Goal: Task Accomplishment & Management: Use online tool/utility

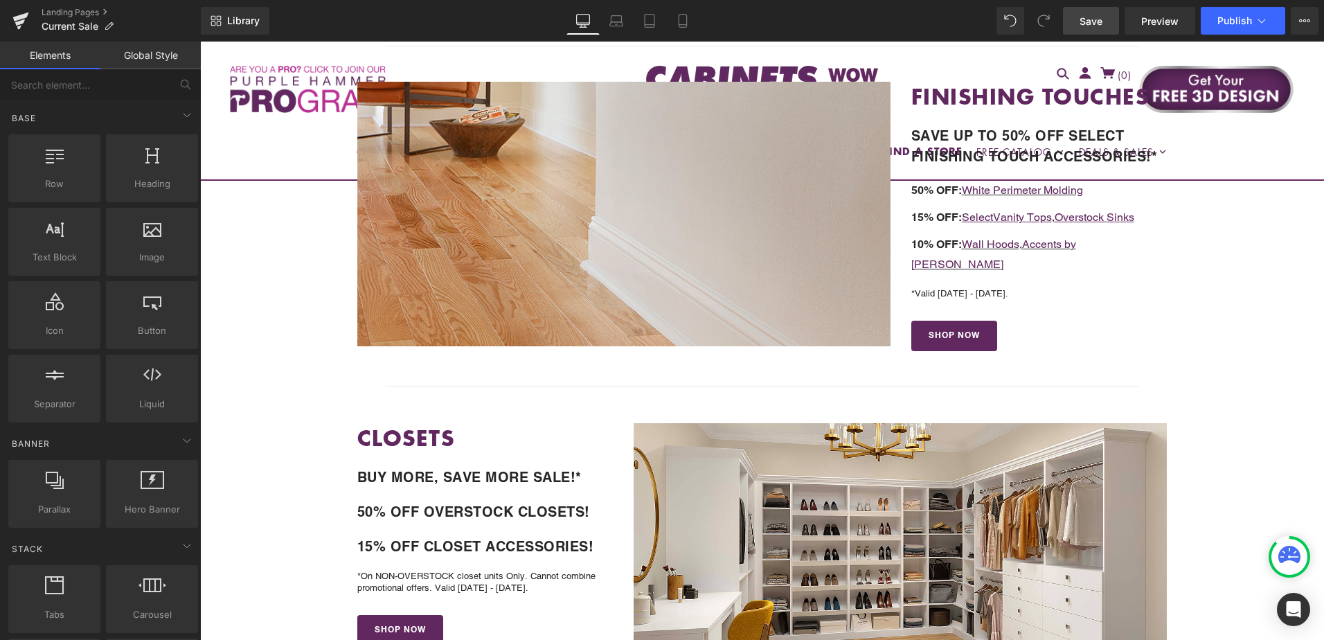
click at [1096, 21] on span "Save" at bounding box center [1090, 21] width 23 height 15
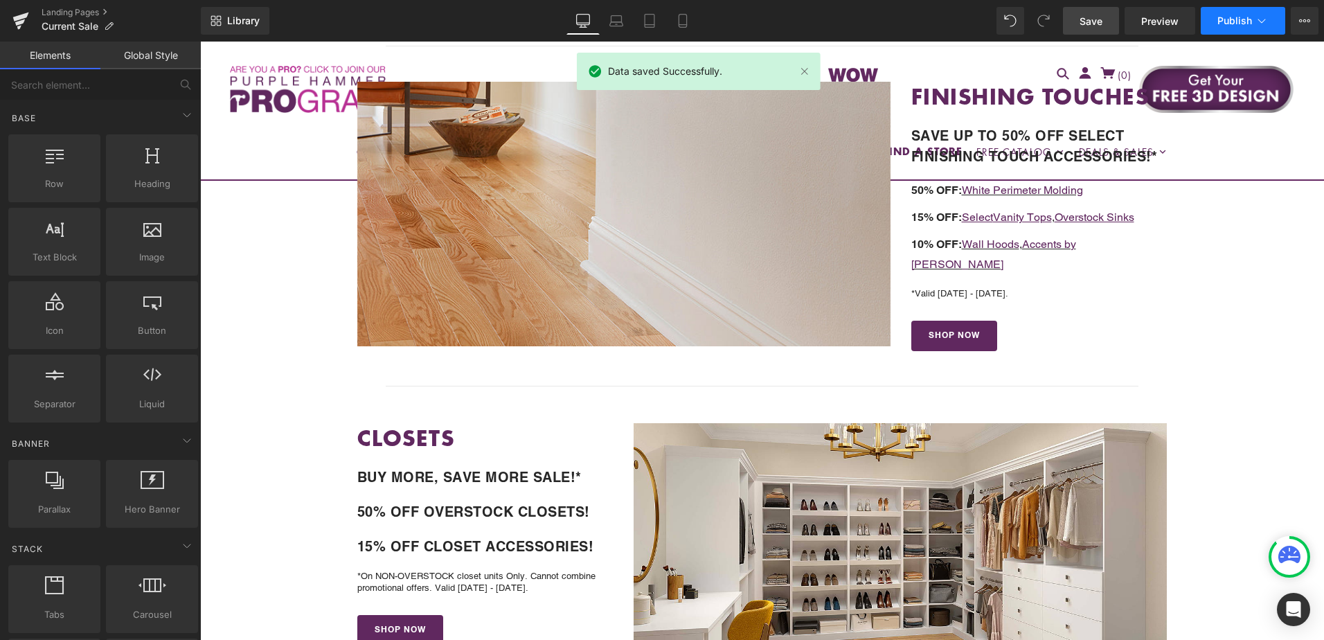
click at [1220, 27] on button "Publish" at bounding box center [1242, 21] width 84 height 28
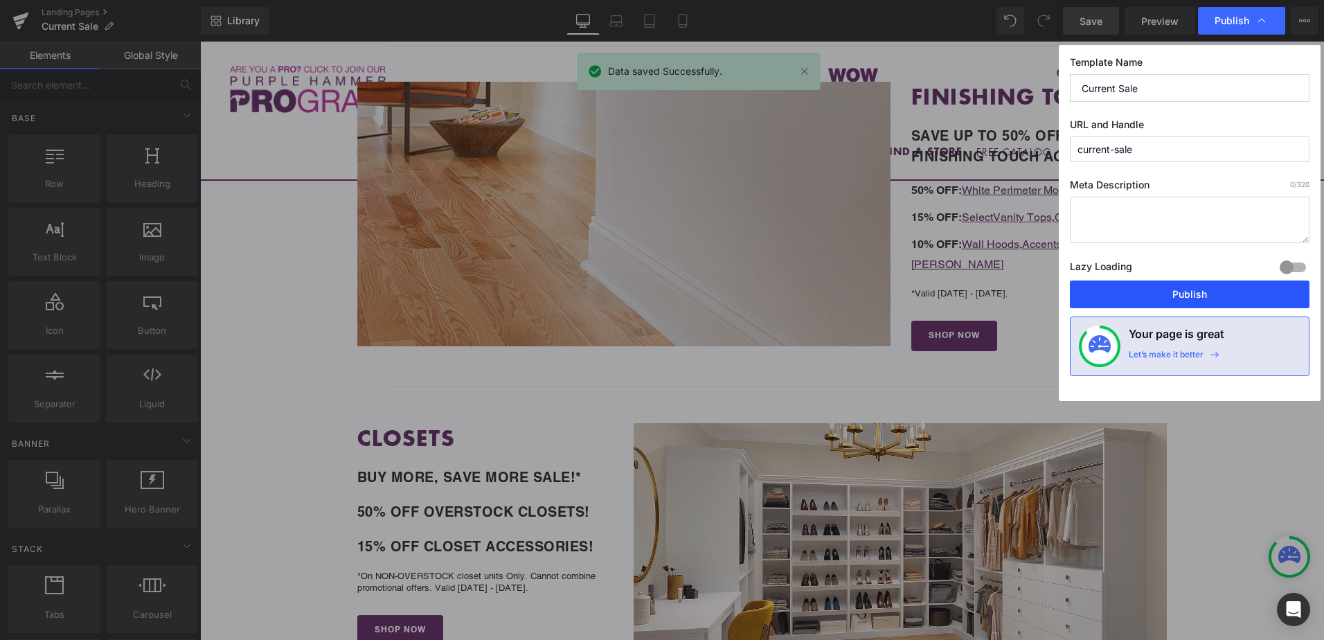
click at [1205, 292] on button "Publish" at bounding box center [1190, 294] width 240 height 28
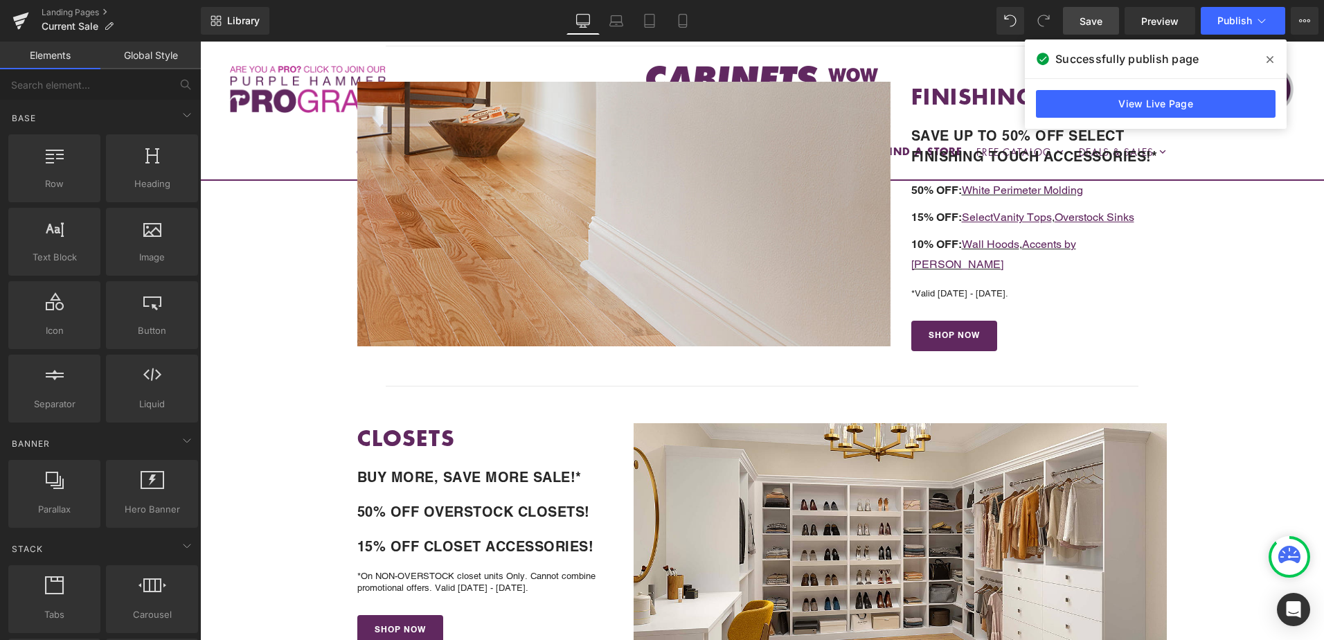
click at [1268, 55] on icon at bounding box center [1269, 59] width 7 height 11
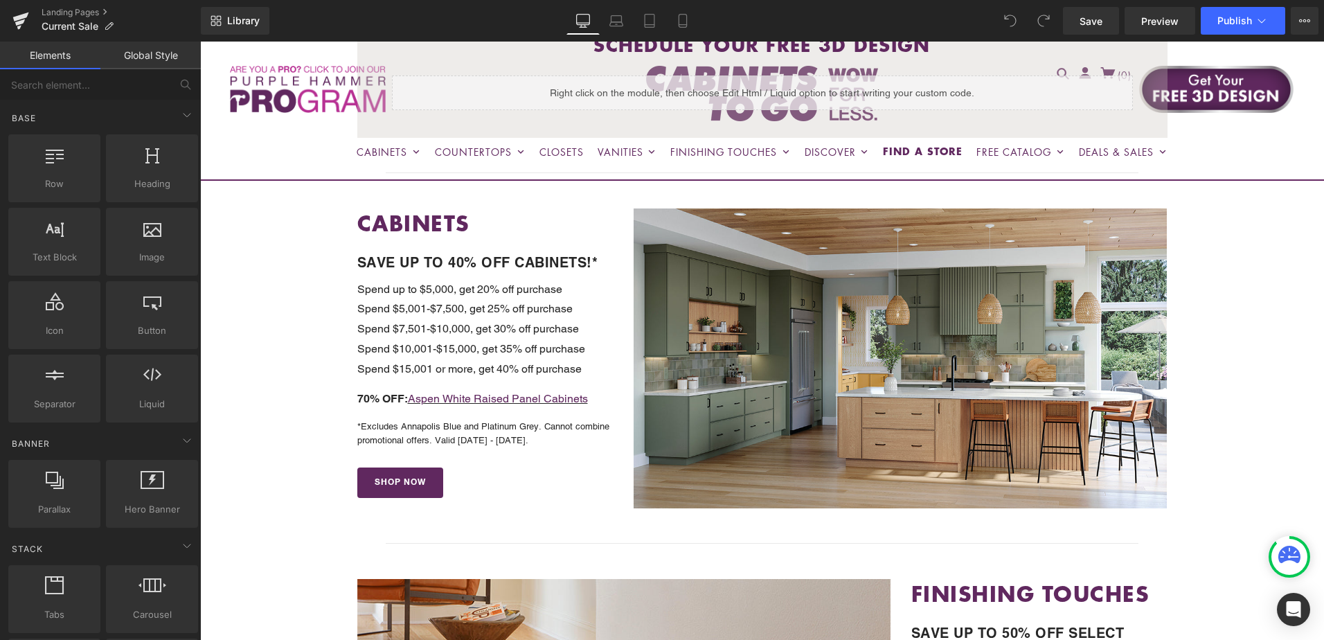
scroll to position [415, 0]
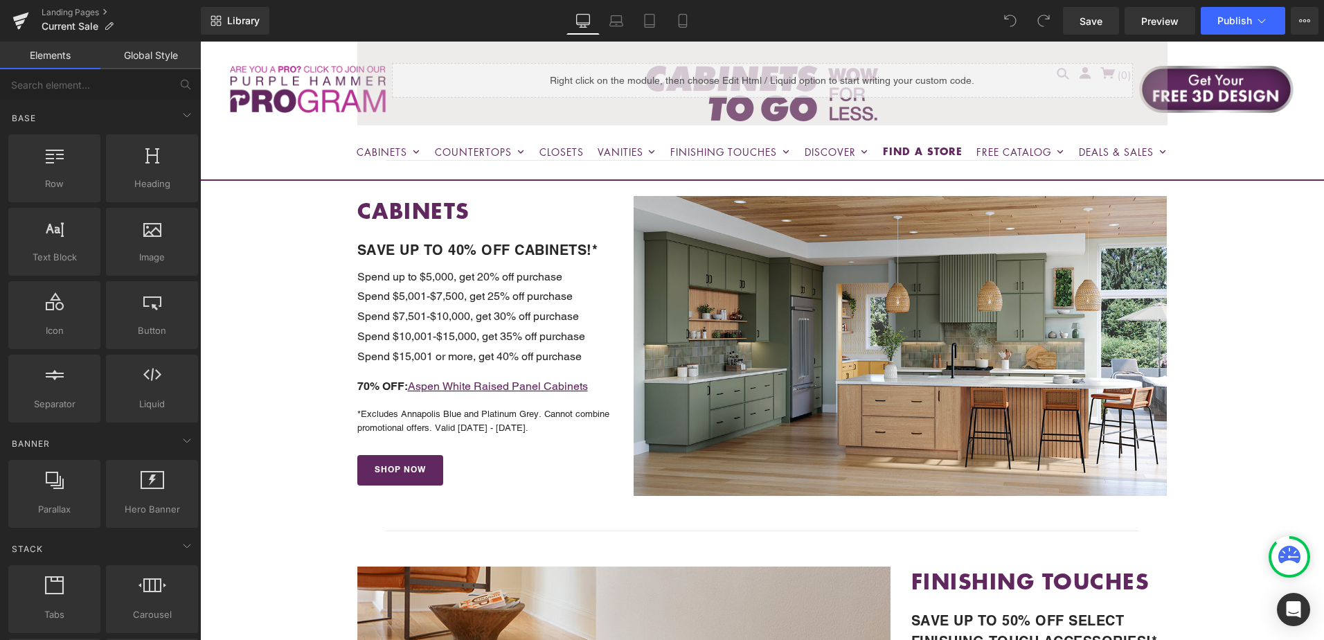
drag, startPoint x: 1238, startPoint y: 325, endPoint x: 1239, endPoint y: 350, distance: 25.7
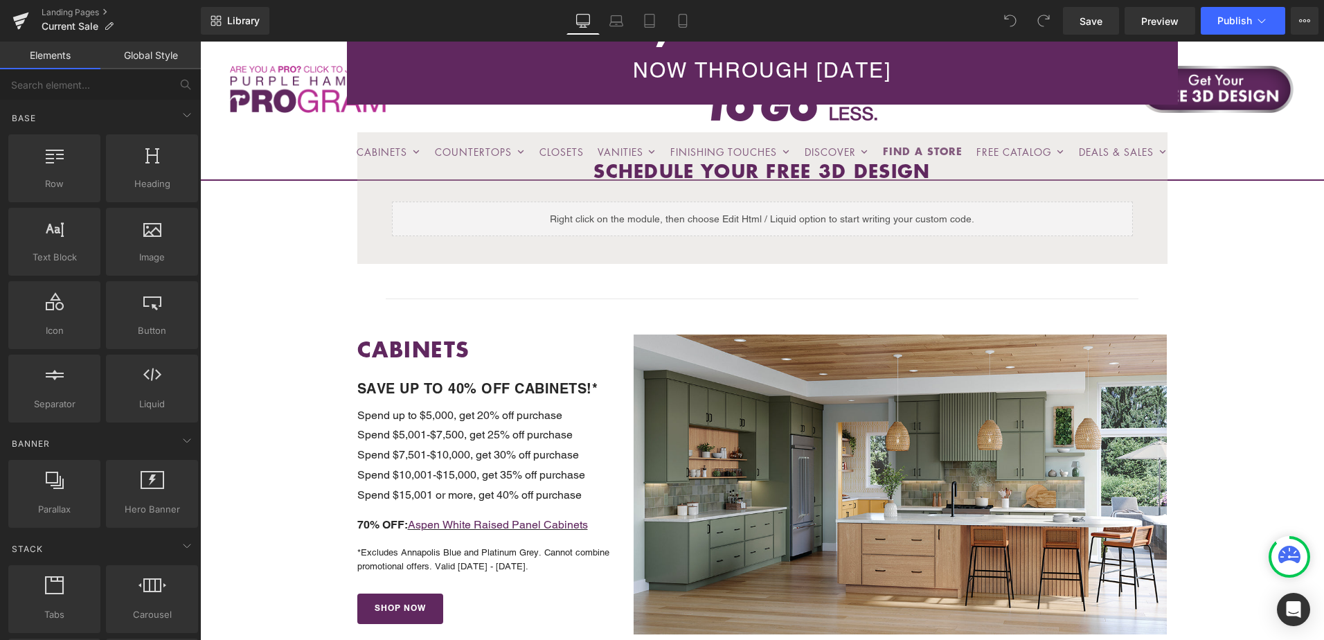
scroll to position [0, 0]
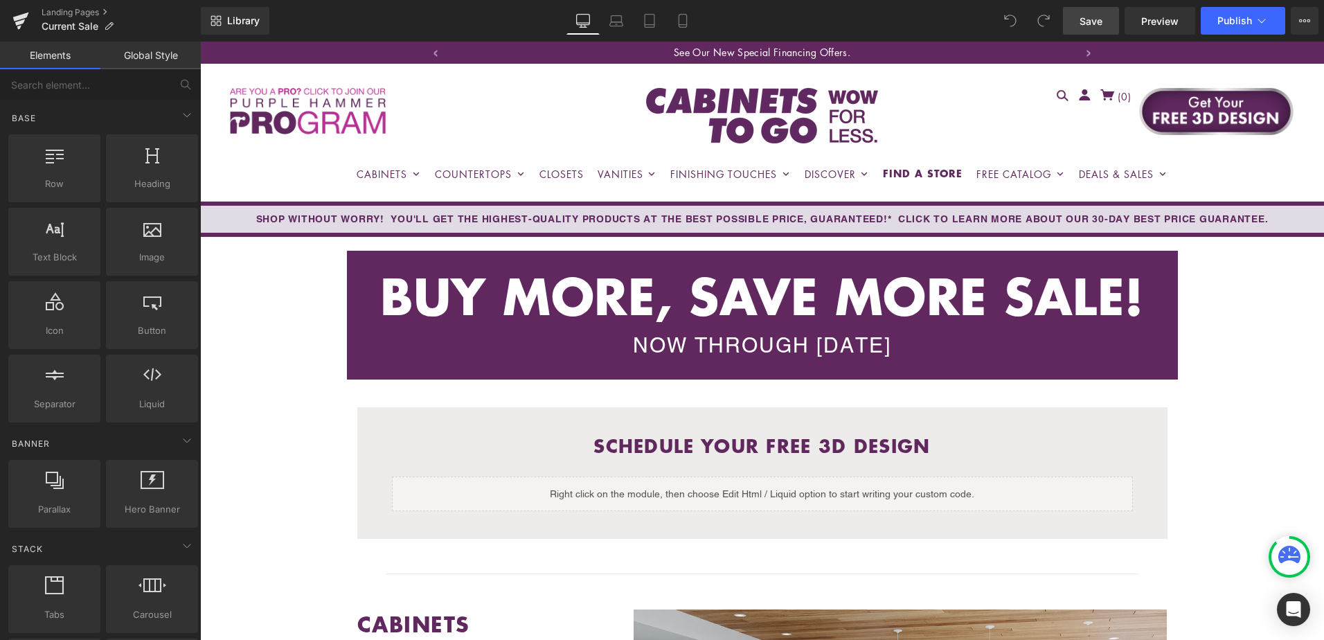
click at [1102, 21] on span "Save" at bounding box center [1090, 21] width 23 height 15
click at [1258, 16] on icon at bounding box center [1261, 21] width 14 height 14
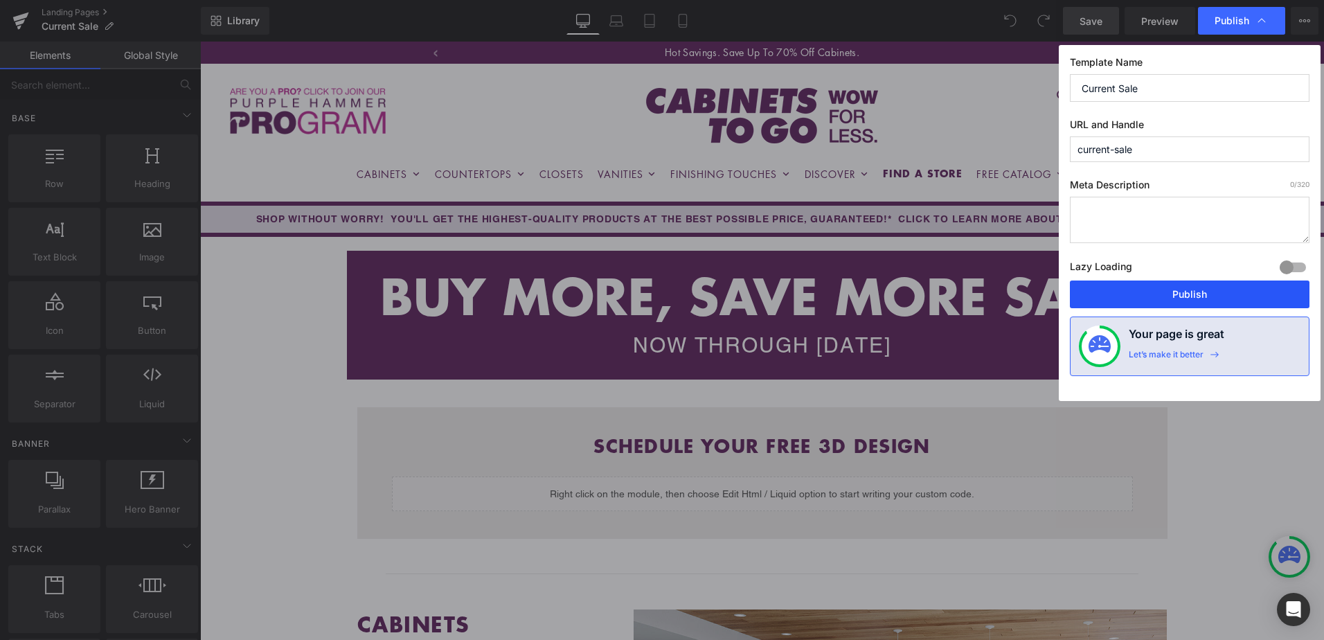
click at [1217, 300] on button "Publish" at bounding box center [1190, 294] width 240 height 28
